Goal: Information Seeking & Learning: Find specific fact

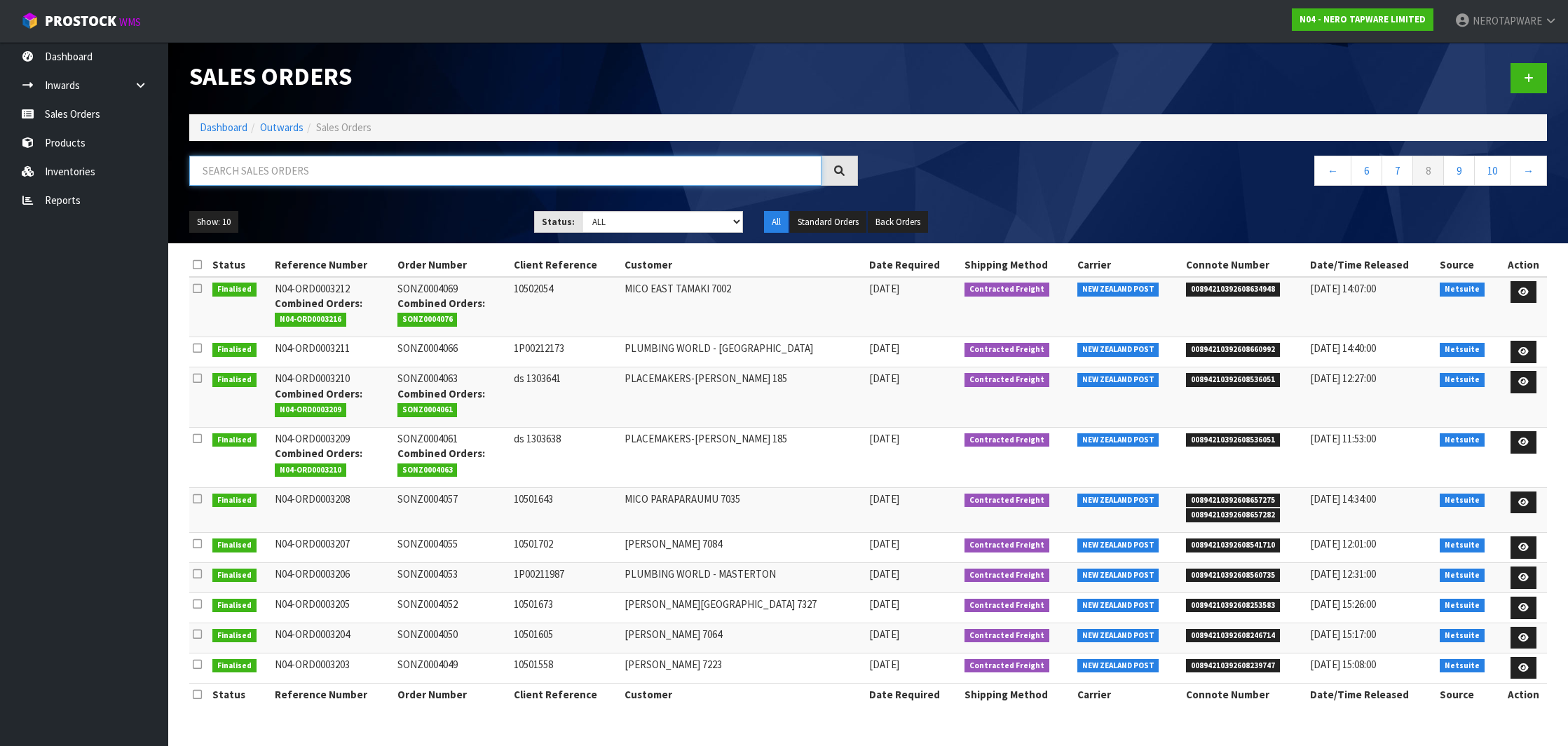
click at [292, 180] on input "text" at bounding box center [505, 171] width 632 height 30
paste input "SONZ0004156"
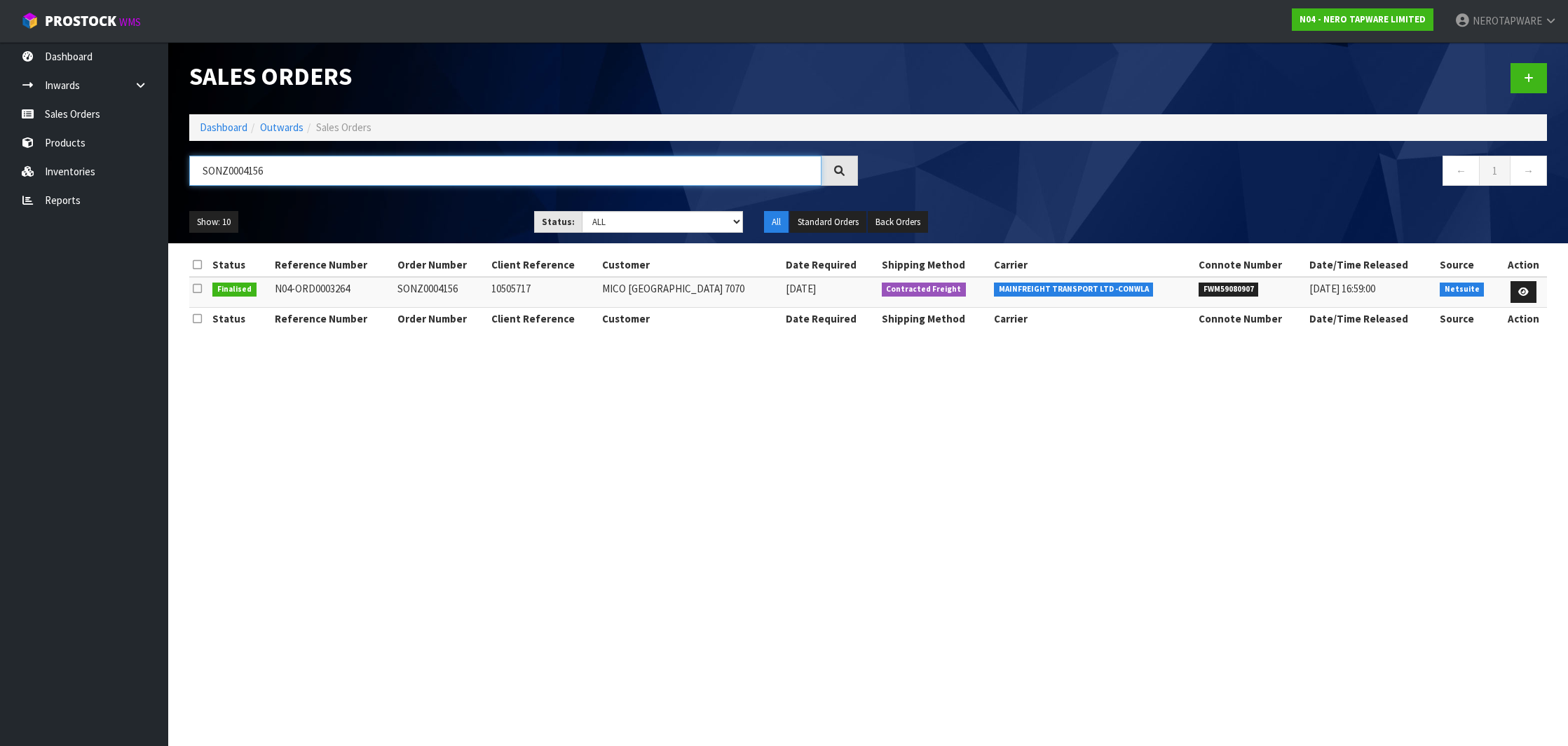
type input "SONZ0004156"
drag, startPoint x: 992, startPoint y: 289, endPoint x: 1142, endPoint y: 286, distance: 150.0
click at [1142, 286] on td "MAINFREIGHT TRANSPORT LTD -CONWLA" at bounding box center [1093, 292] width 205 height 30
copy span "MAINFREIGHT TRANSPORT LTD -CONWLA"
click at [1187, 362] on section "Sales Orders Dashboard Outwards Sales Orders SONZ0004156 ← 1 → Show: 10 5 10 25…" at bounding box center [784, 373] width 1568 height 746
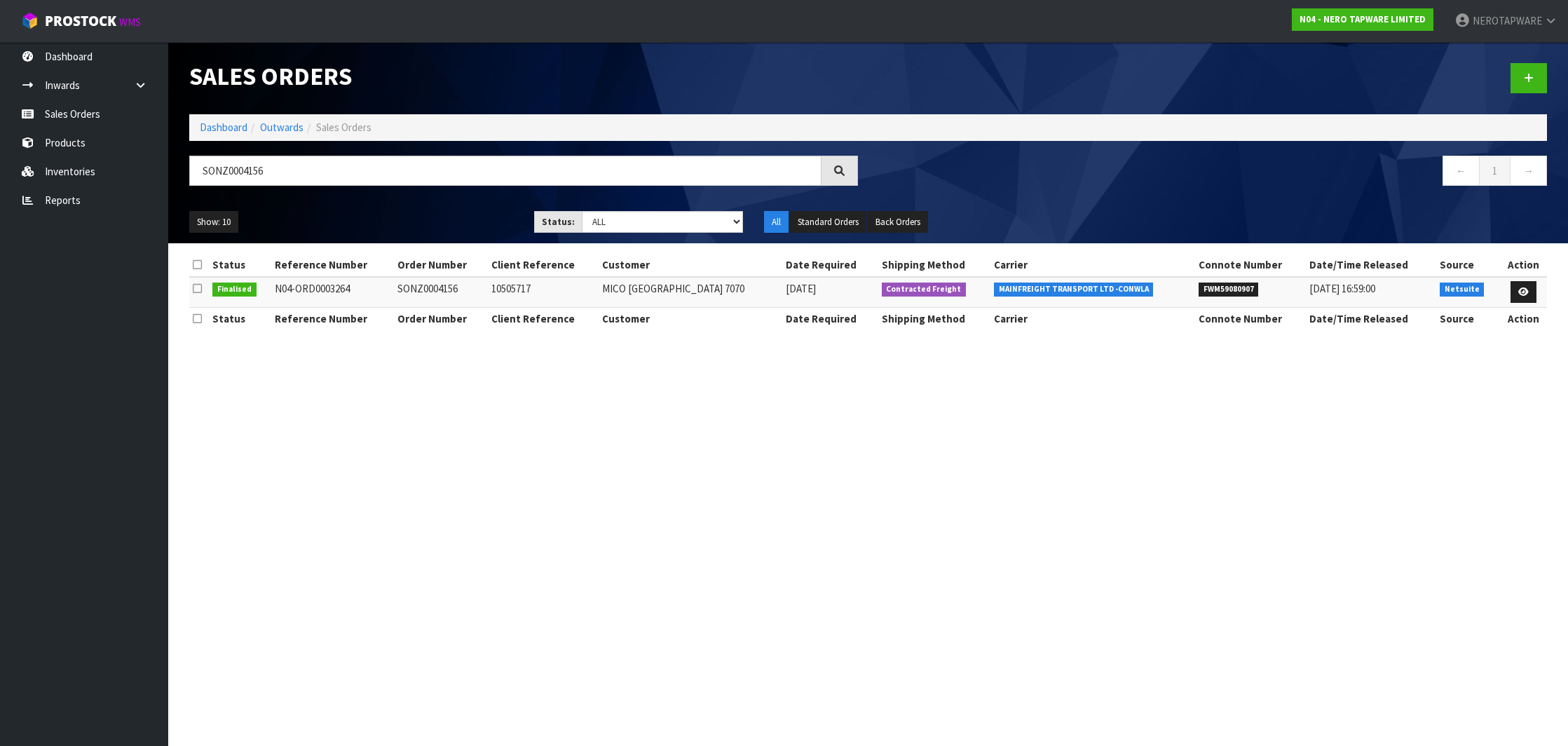
click at [1210, 288] on span "FWM59080907" at bounding box center [1229, 290] width 60 height 14
copy span "FWM59080907"
click at [1217, 287] on span "FWM59080907" at bounding box center [1229, 290] width 60 height 14
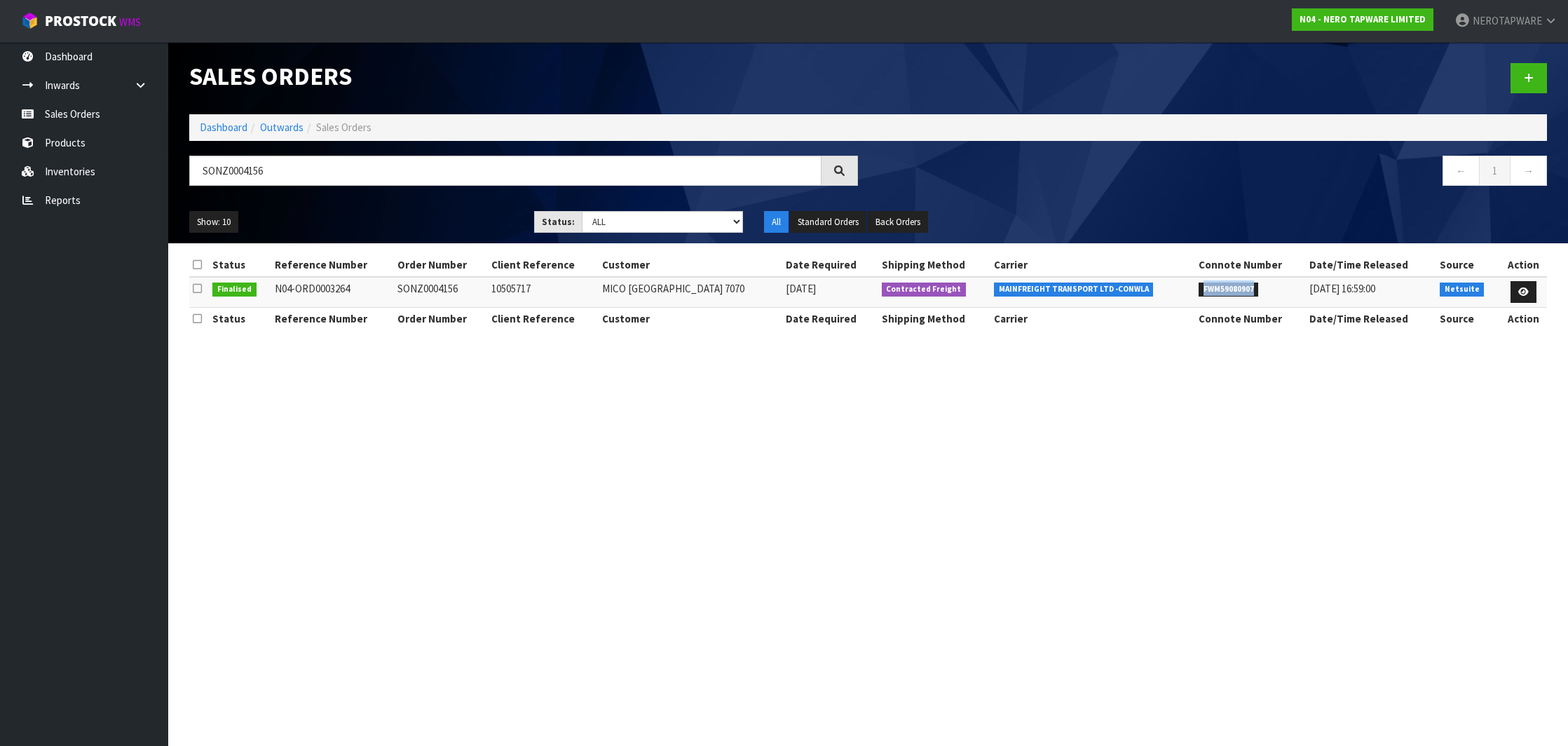
copy span "FWM59080907"
drag, startPoint x: 992, startPoint y: 289, endPoint x: 1096, endPoint y: 290, distance: 104.0
click at [1096, 290] on span "MAINFREIGHT TRANSPORT LTD -CONWLA" at bounding box center [1074, 290] width 159 height 14
copy span "MAINFREIGHT TRANSPORT LTD"
click at [1215, 283] on span "FWM59080907" at bounding box center [1229, 290] width 60 height 14
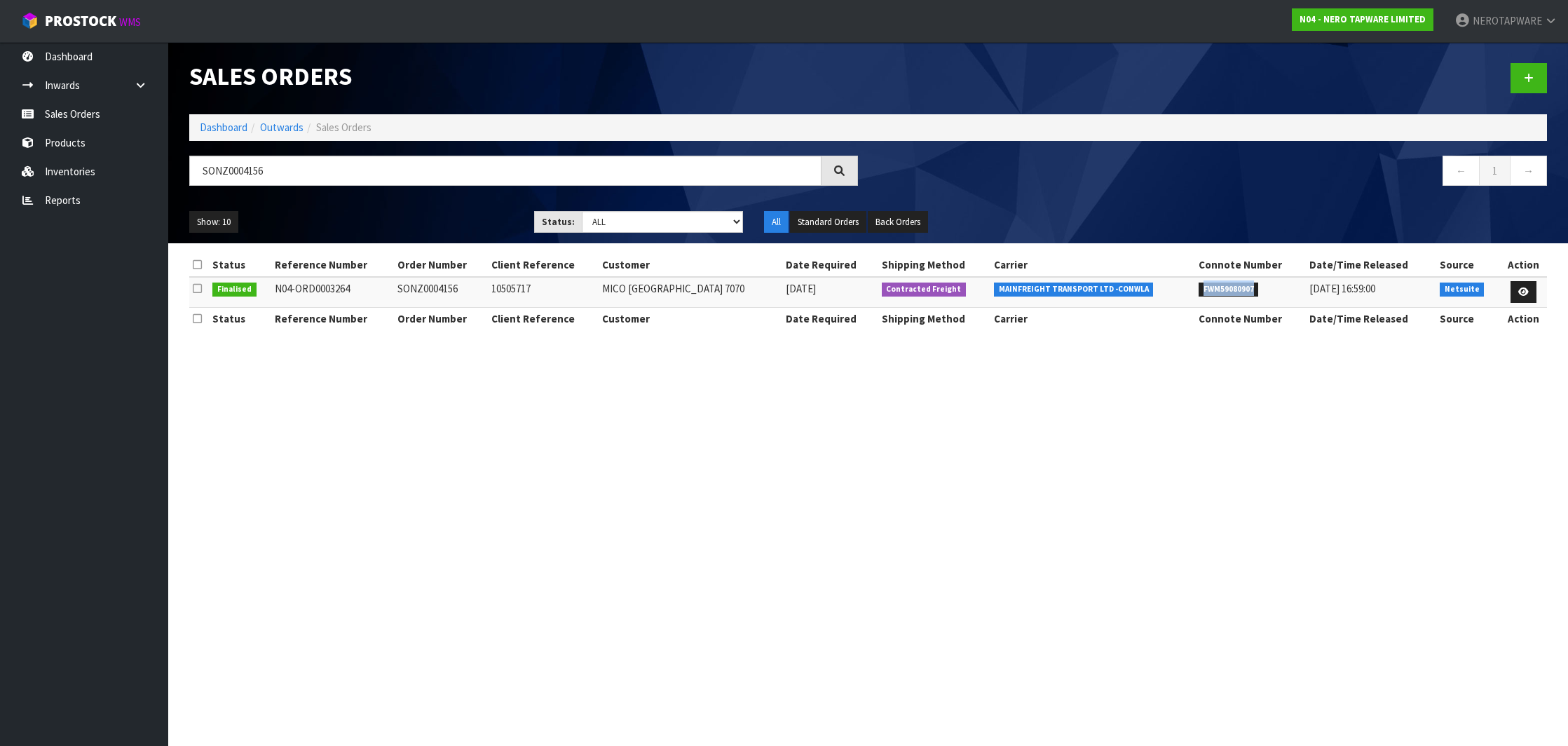
click at [1215, 283] on span "FWM59080907" at bounding box center [1229, 290] width 60 height 14
copy span "FWM59080907"
